Goal: Information Seeking & Learning: Learn about a topic

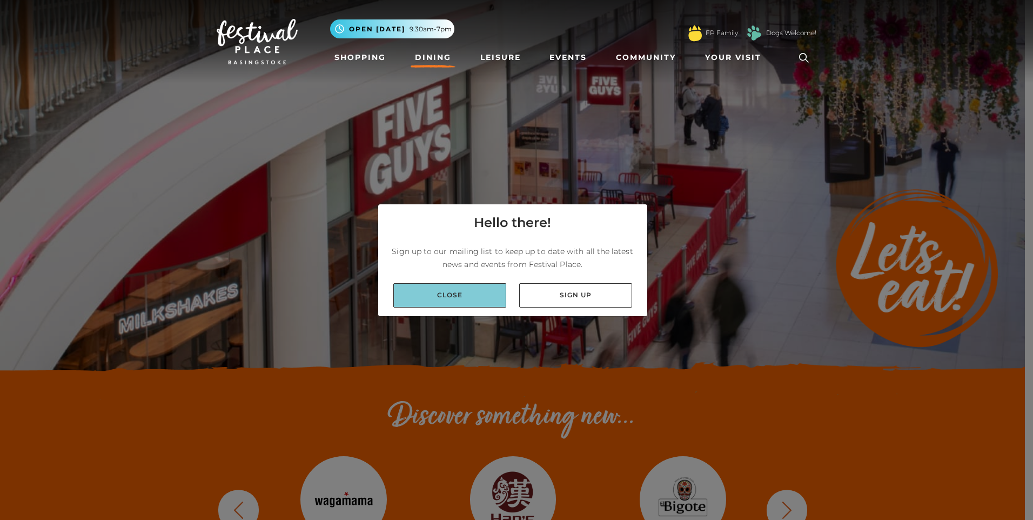
click at [494, 294] on link "Close" at bounding box center [449, 295] width 113 height 24
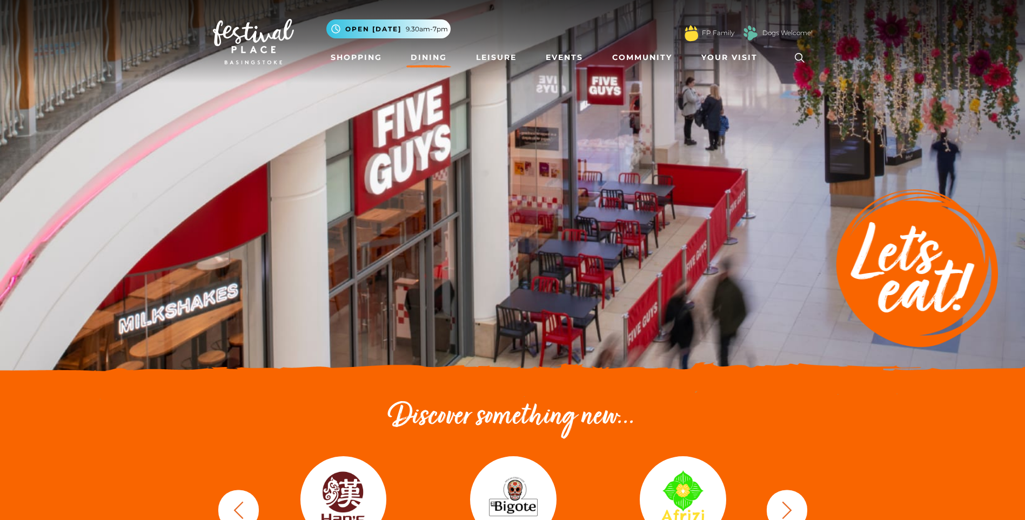
click at [428, 53] on link "Dining" at bounding box center [428, 58] width 45 height 20
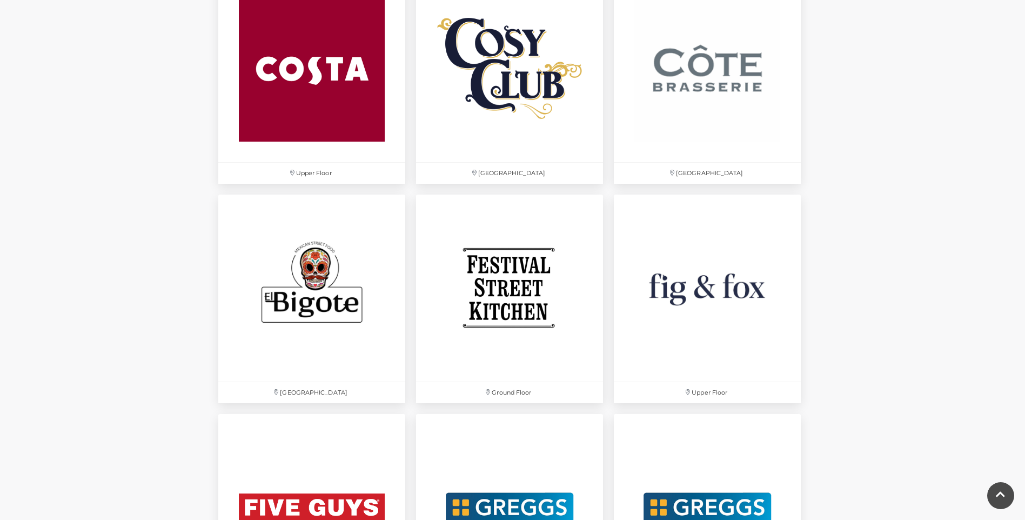
scroll to position [1621, 0]
click at [741, 301] on img at bounding box center [707, 288] width 197 height 197
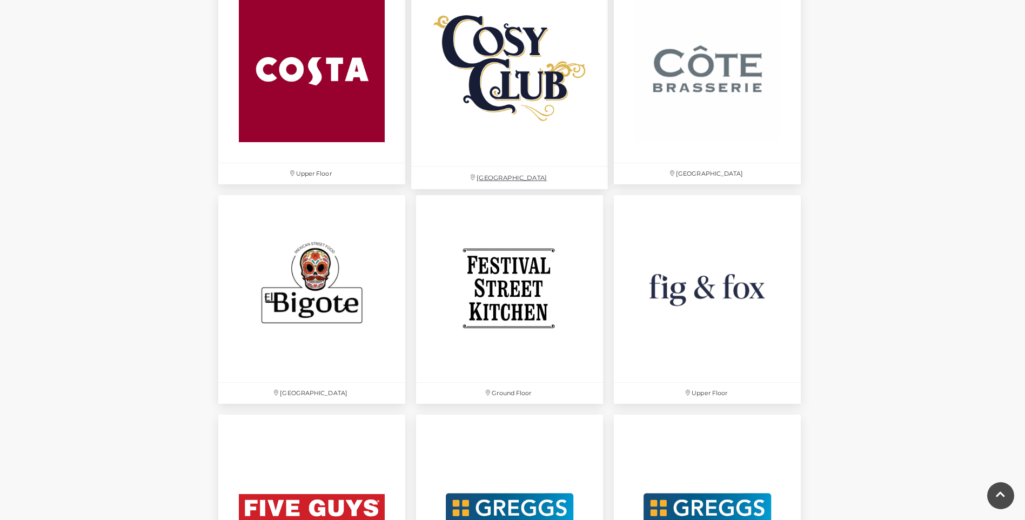
click at [552, 113] on img at bounding box center [509, 68] width 197 height 197
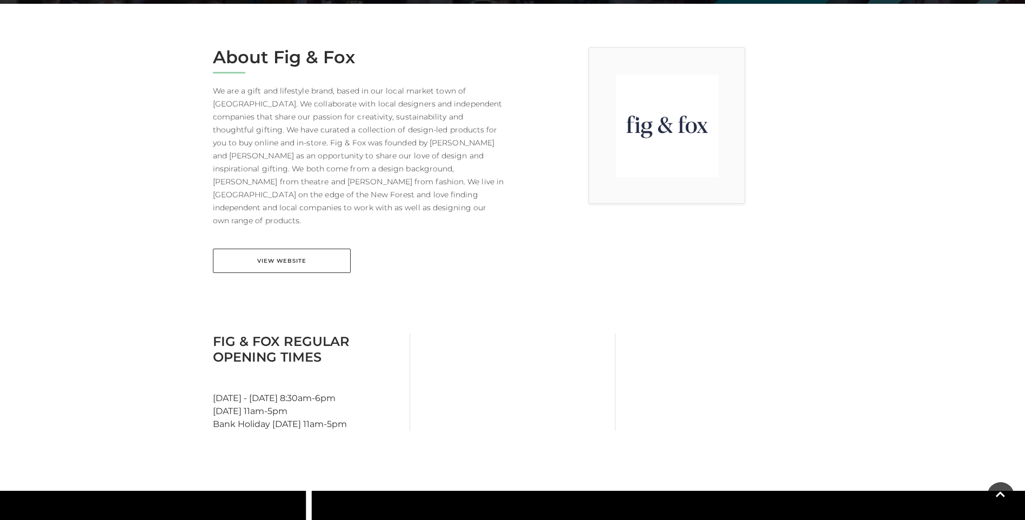
scroll to position [270, 0]
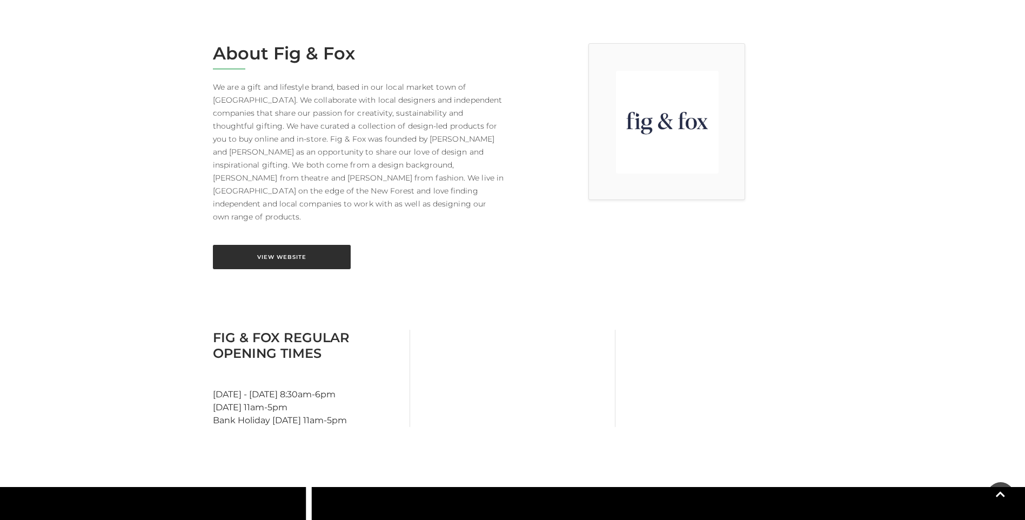
click at [321, 245] on link "View Website" at bounding box center [282, 257] width 138 height 24
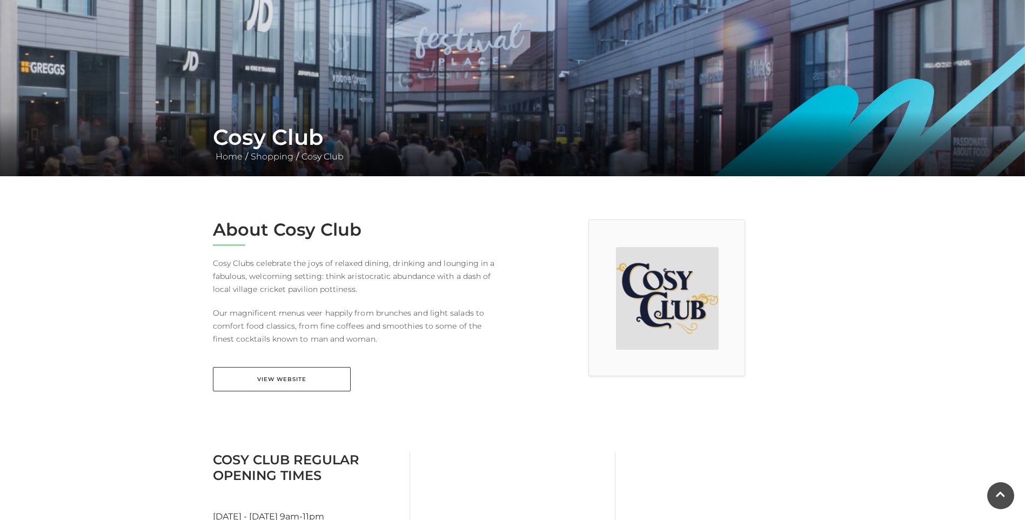
scroll to position [162, 0]
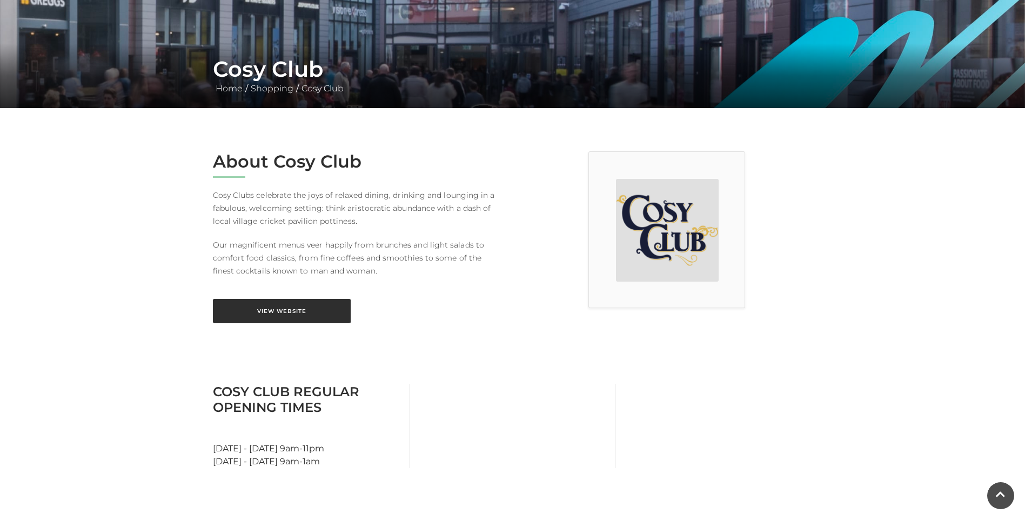
click at [253, 317] on link "View Website" at bounding box center [282, 311] width 138 height 24
